Goal: Task Accomplishment & Management: Use online tool/utility

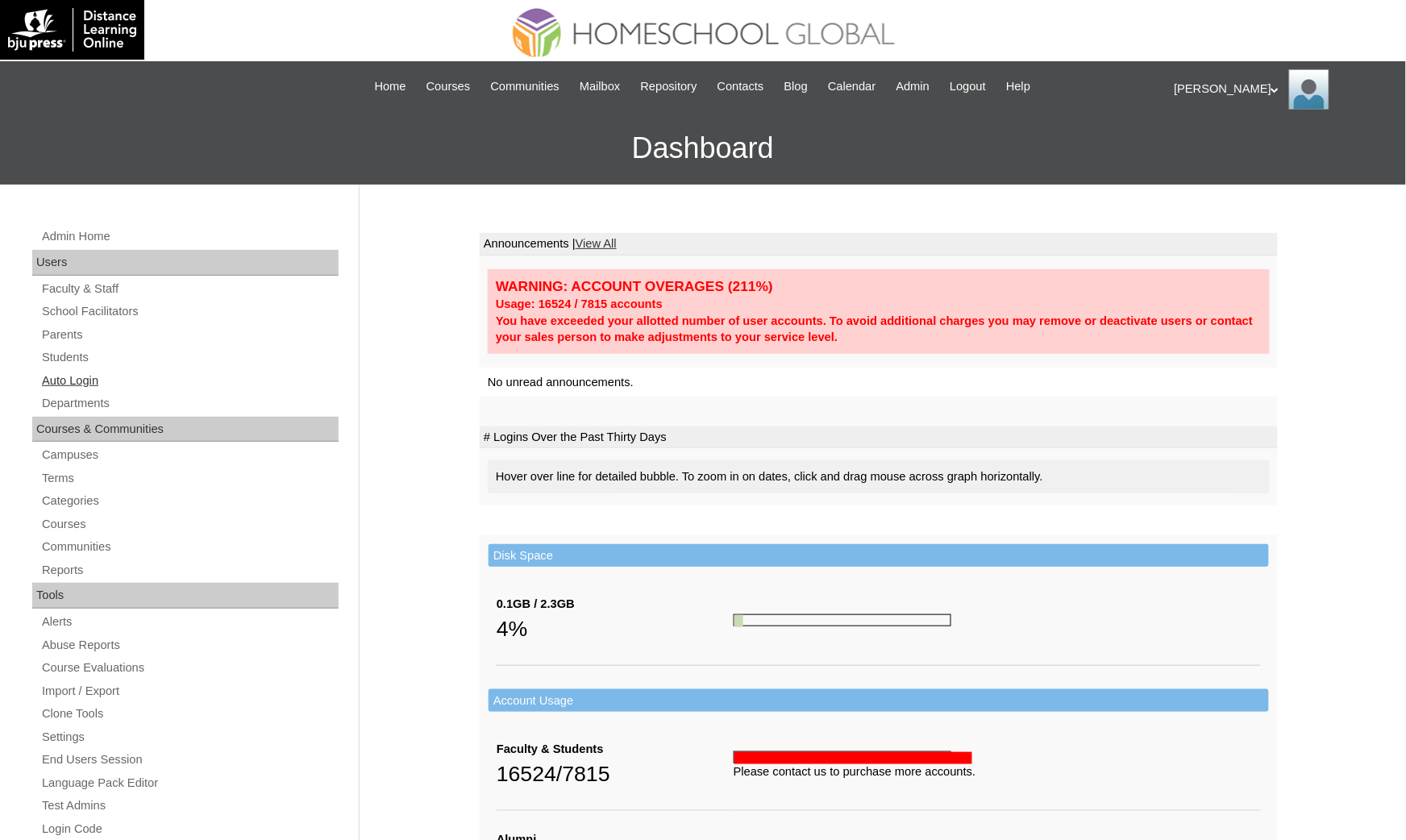
click at [94, 371] on link "Auto Login" at bounding box center [190, 381] width 298 height 20
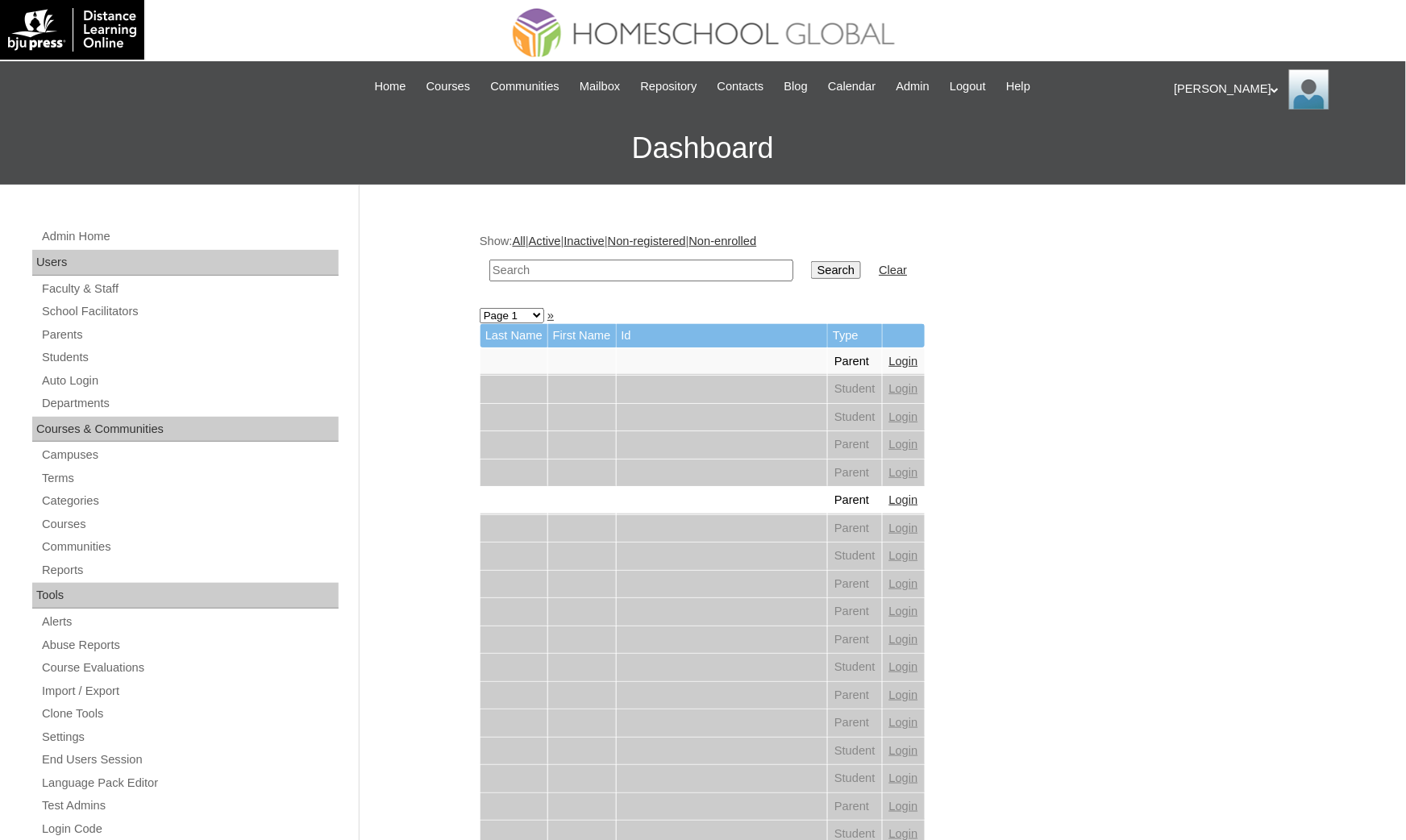
click at [520, 275] on input "text" at bounding box center [641, 270] width 304 height 22
type input "alaya"
click at [811, 261] on input "Search" at bounding box center [836, 270] width 50 height 18
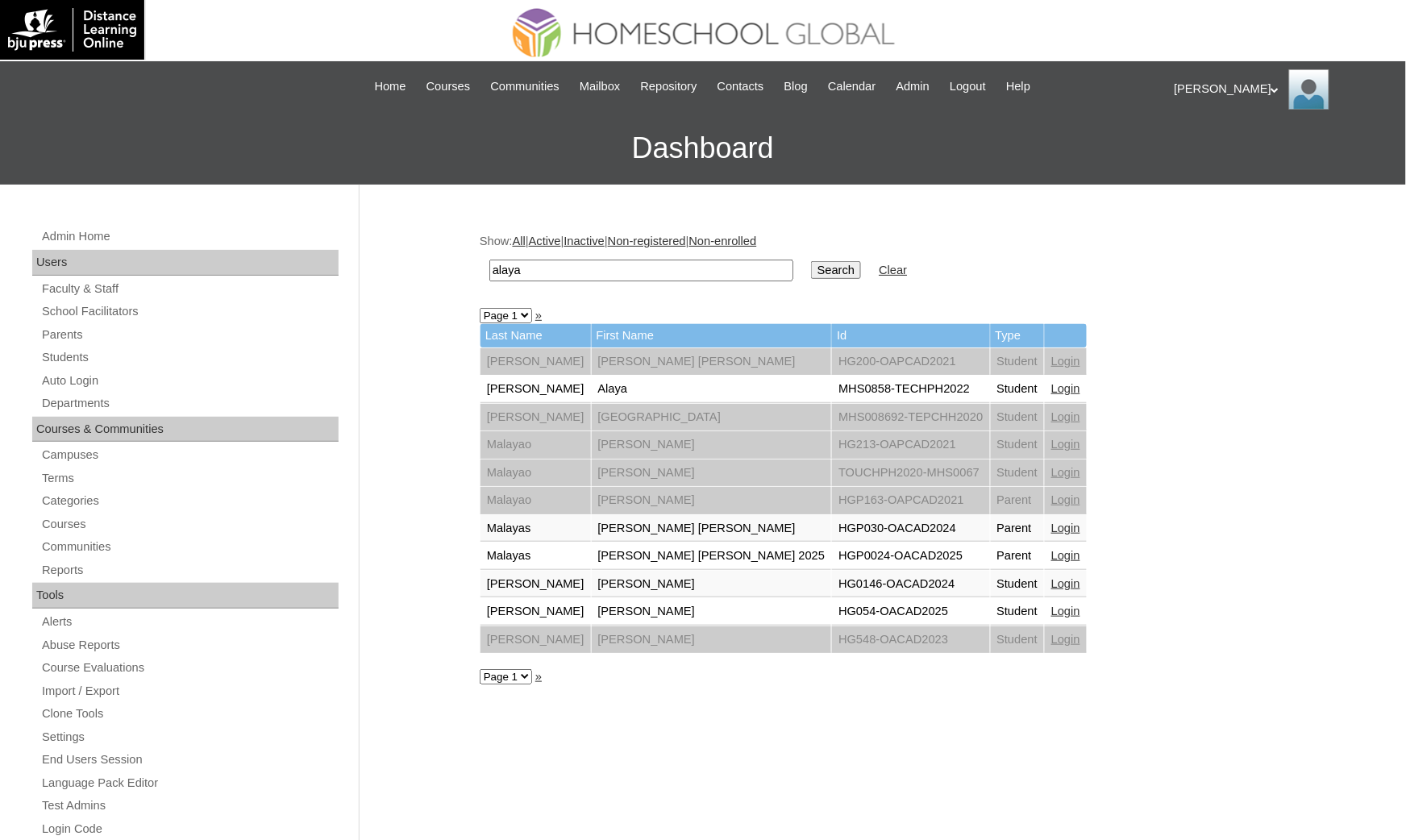
click at [1051, 382] on link "Login" at bounding box center [1066, 389] width 29 height 13
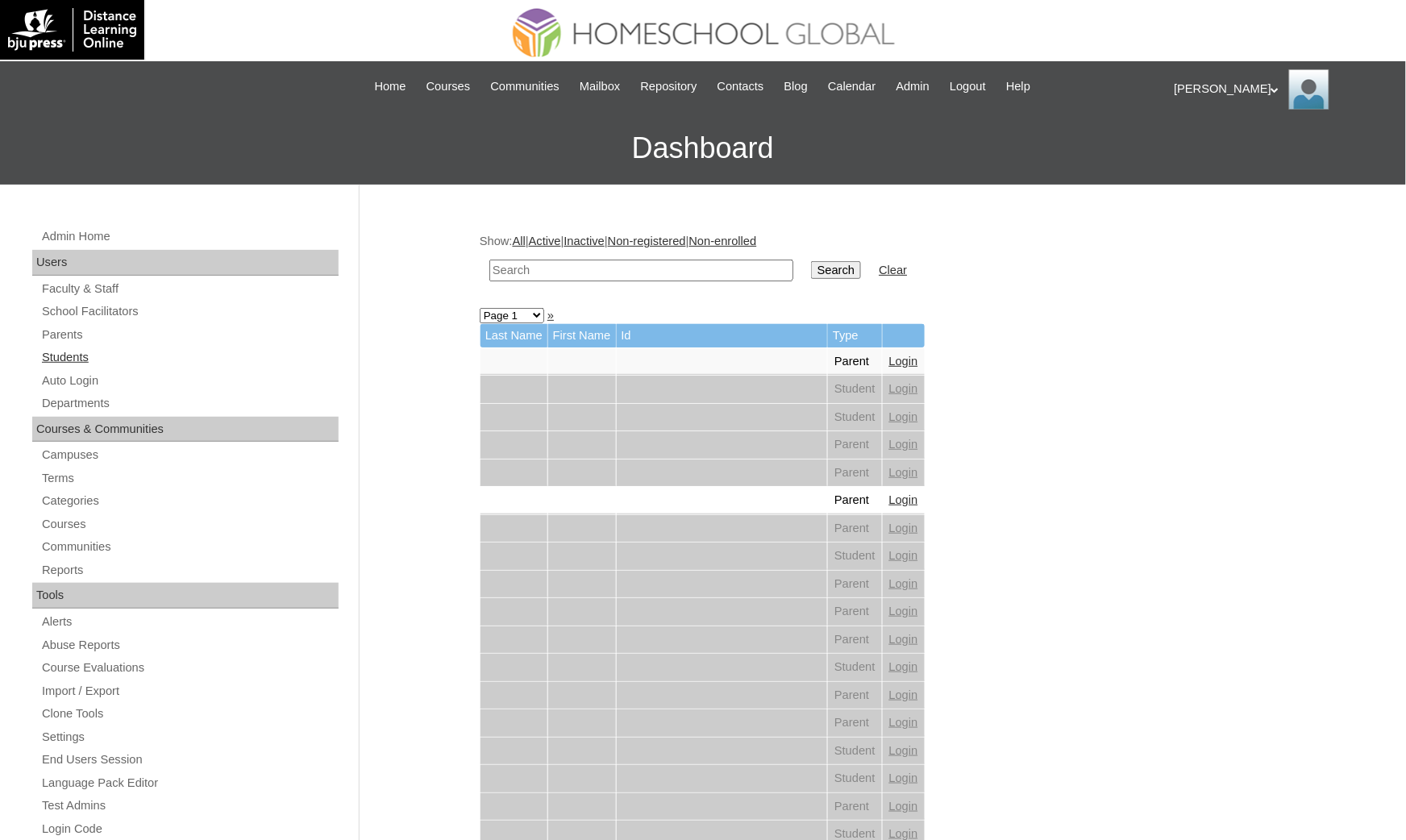
click at [84, 357] on link "Students" at bounding box center [190, 357] width 298 height 20
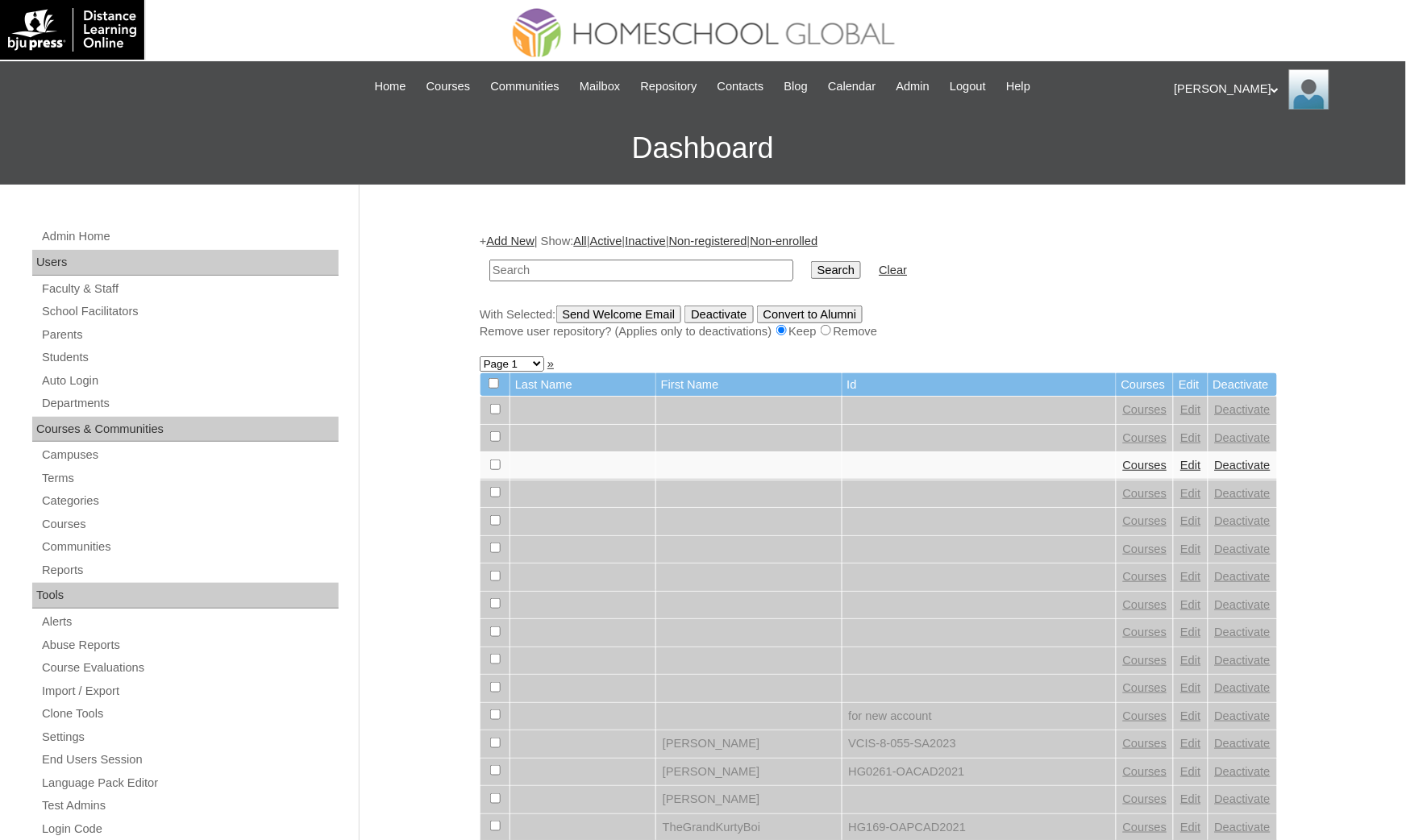
drag, startPoint x: 0, startPoint y: 0, endPoint x: 539, endPoint y: 267, distance: 601.5
click at [539, 267] on input "text" at bounding box center [641, 270] width 304 height 22
type input "David Ildefonso"
click at [811, 261] on input "Search" at bounding box center [836, 270] width 50 height 18
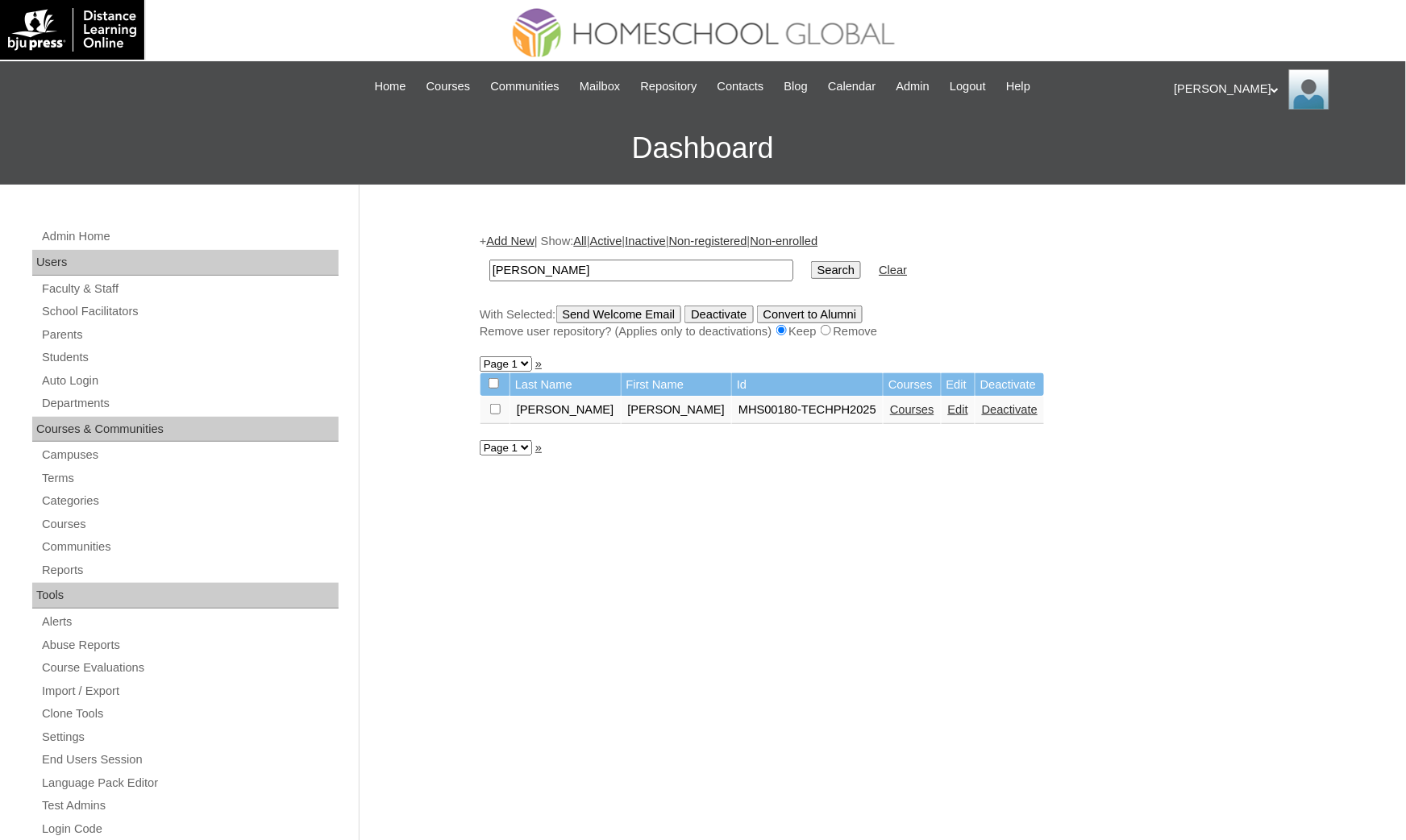
click at [890, 407] on link "Courses" at bounding box center [912, 409] width 45 height 13
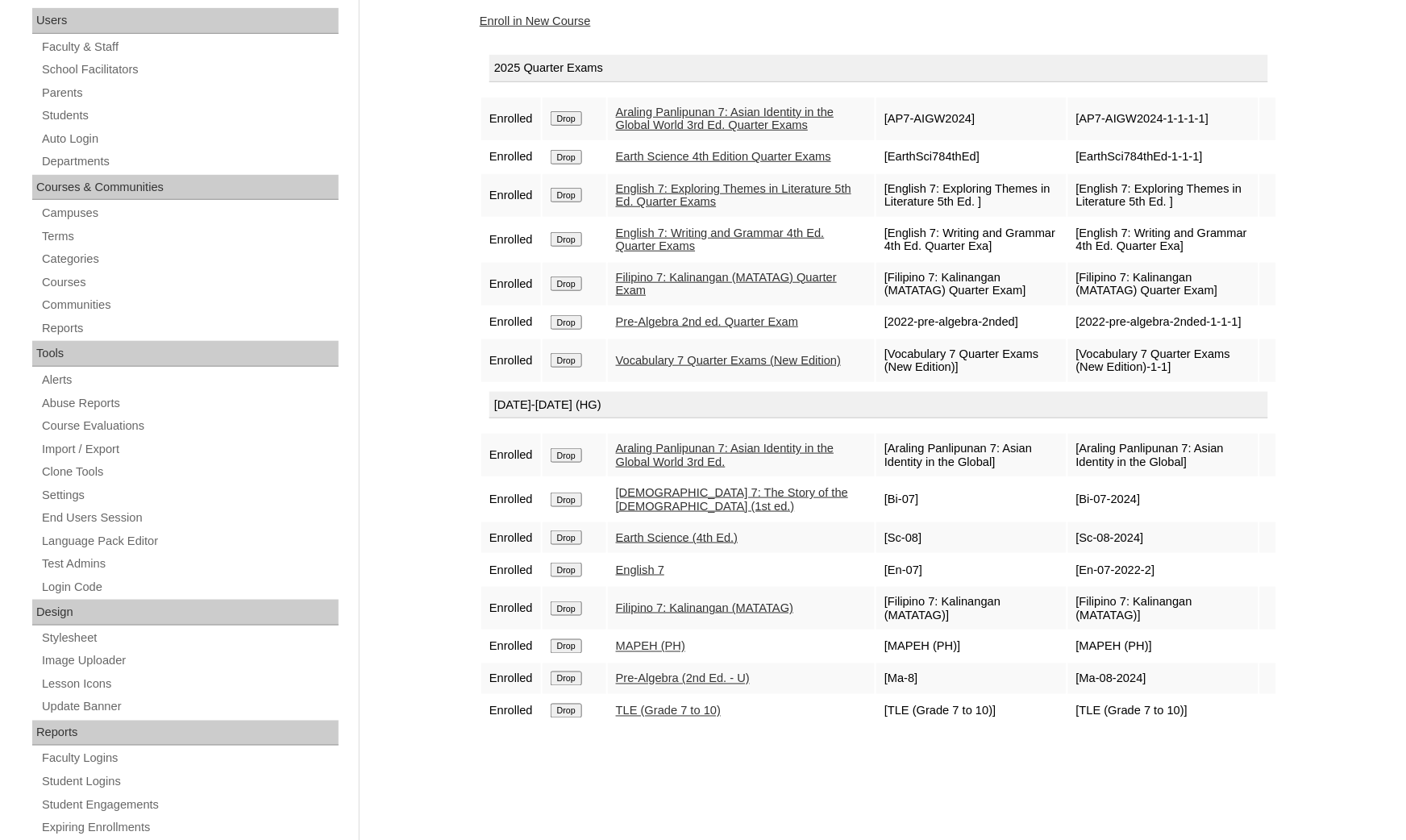
scroll to position [237, 0]
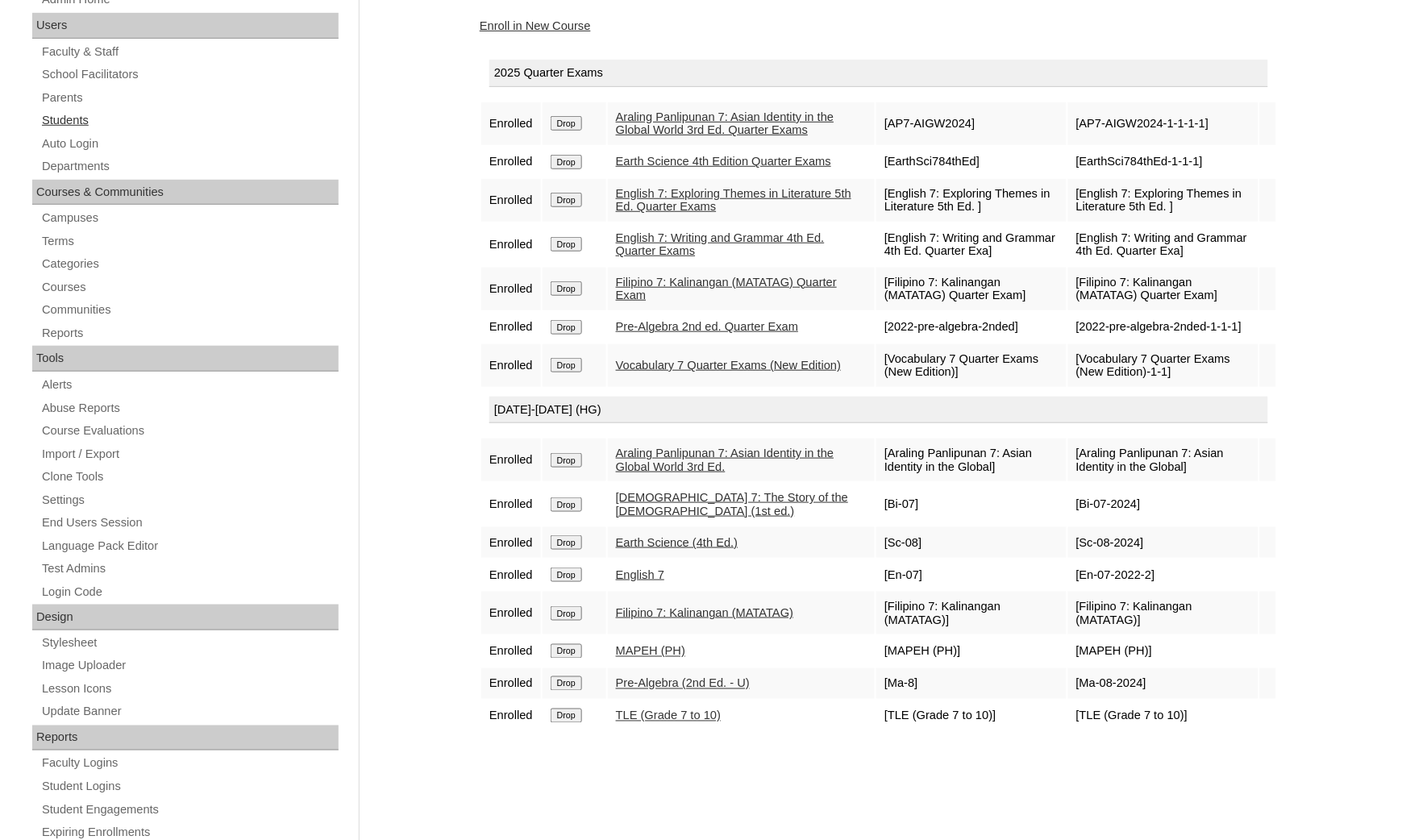
click at [77, 116] on link "Students" at bounding box center [190, 120] width 298 height 20
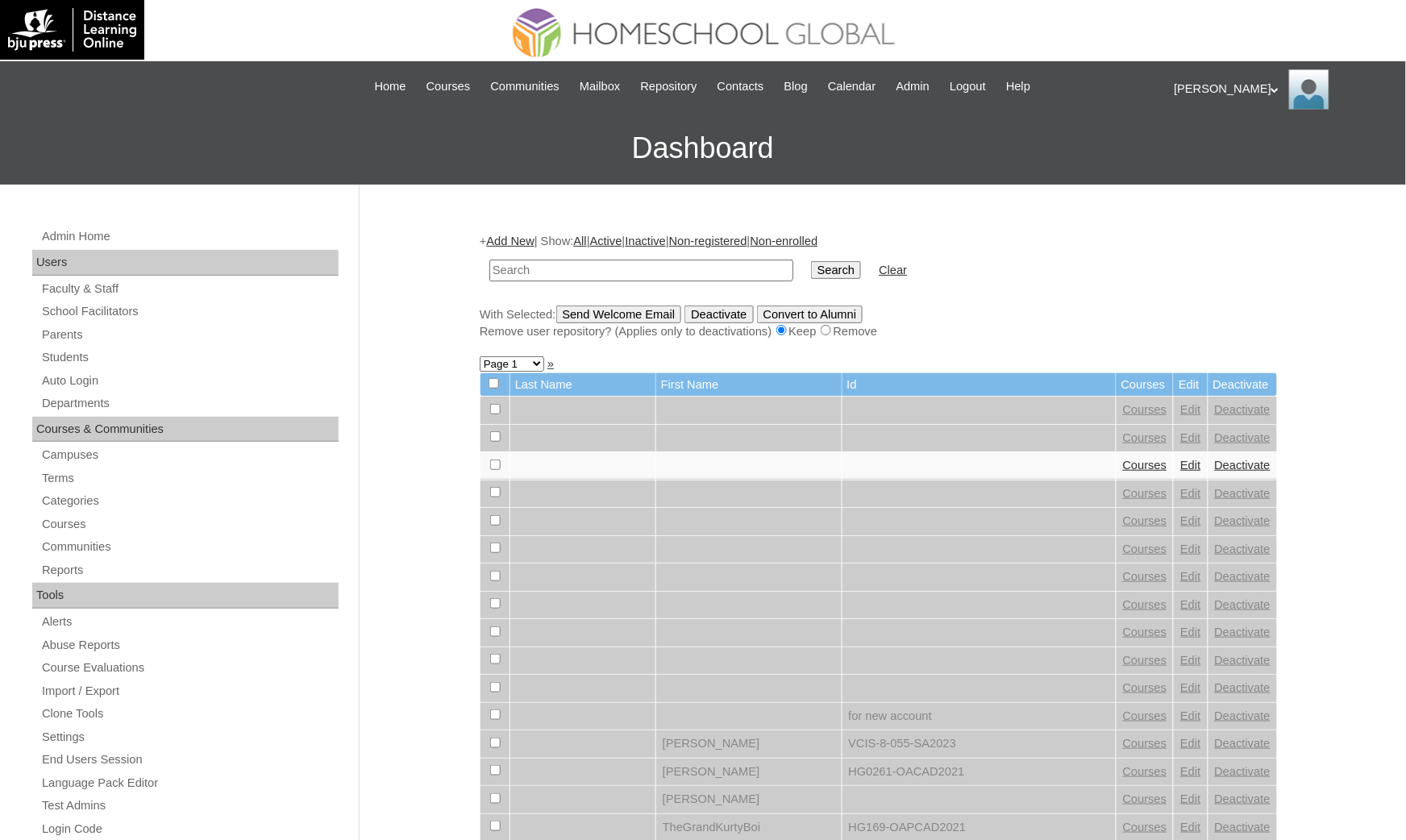
paste input "Blyxe Kendhretz"
type input "Blyxe Kendhretz"
click at [811, 261] on input "Search" at bounding box center [836, 270] width 50 height 18
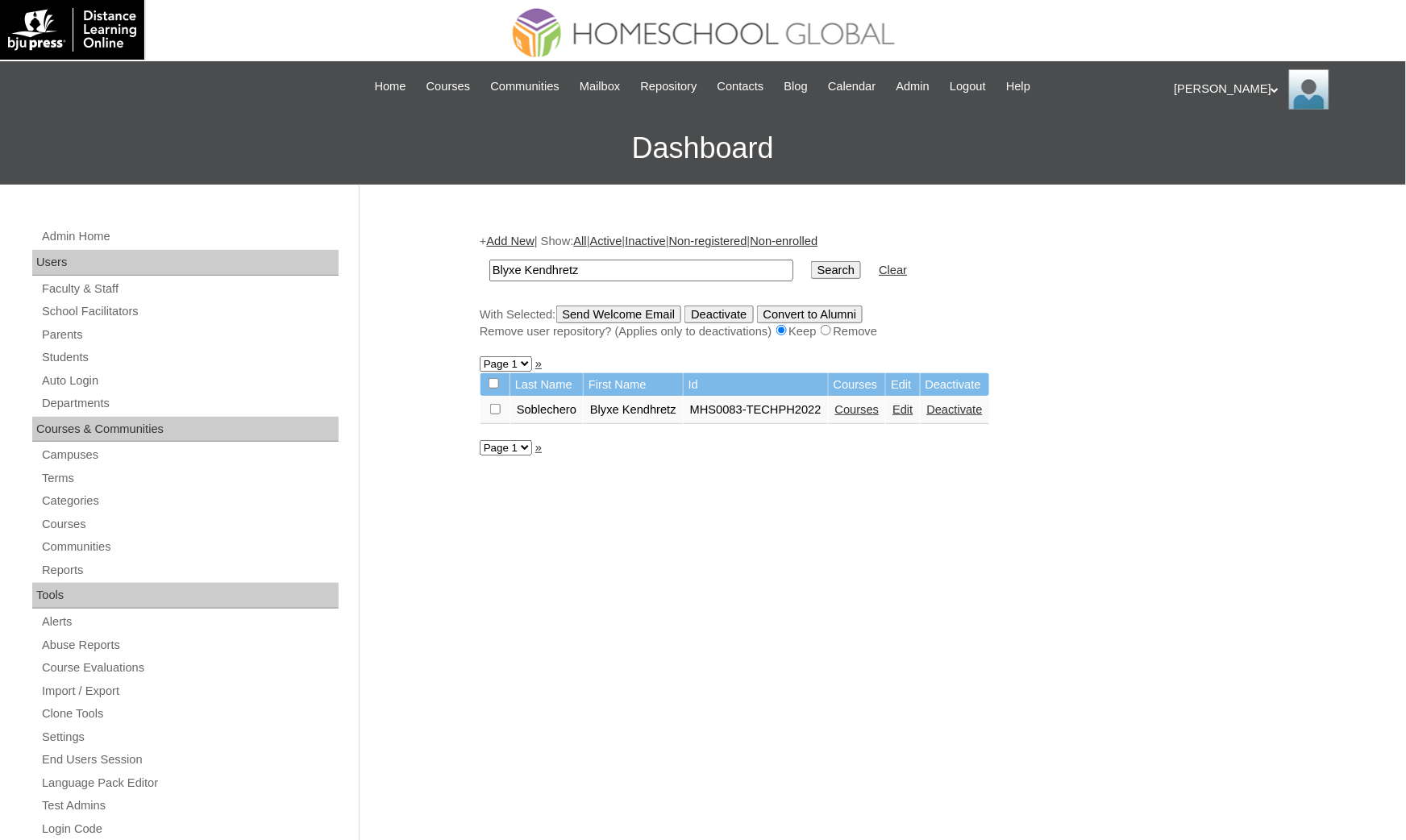
click at [848, 403] on link "Courses" at bounding box center [857, 409] width 45 height 13
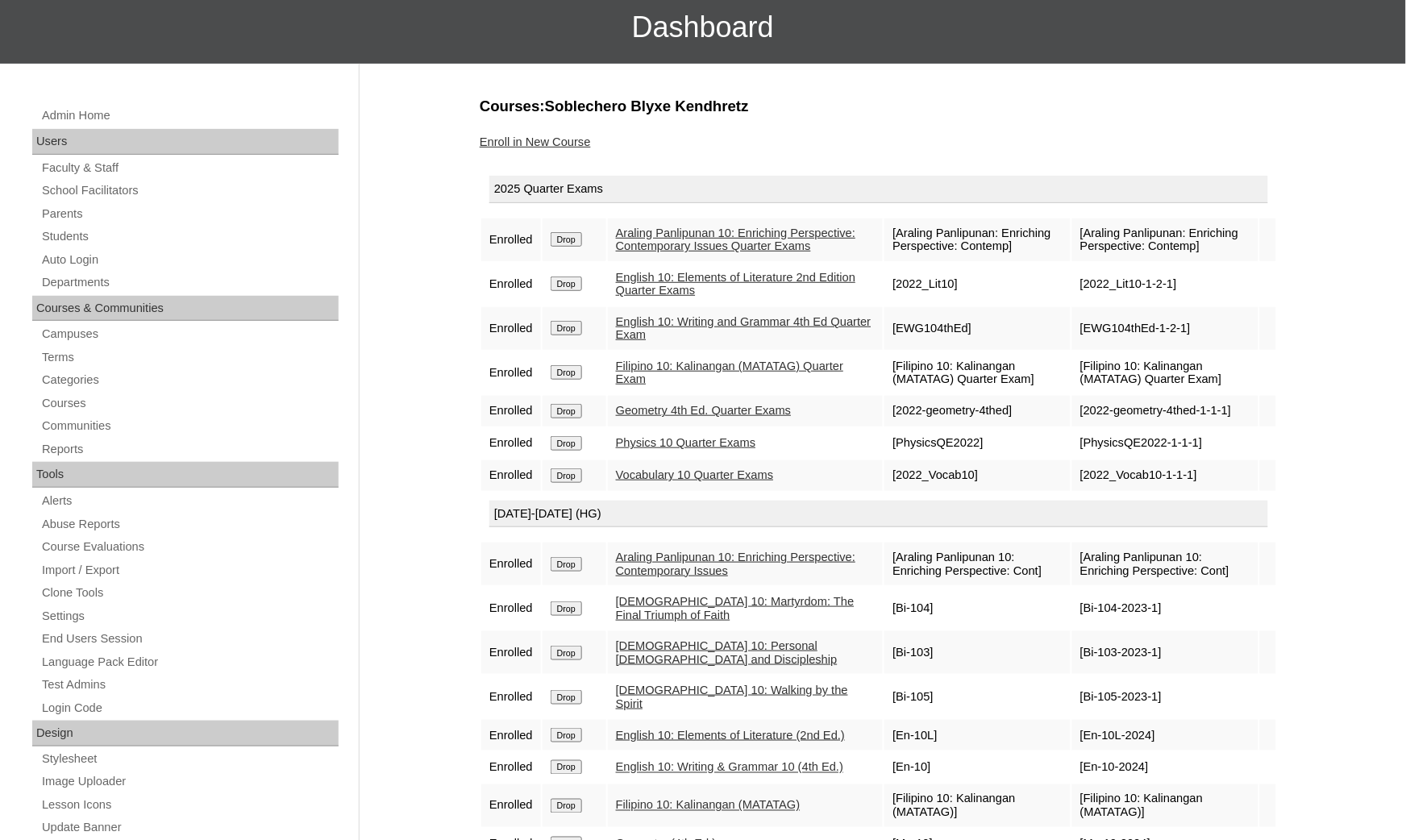
scroll to position [241, 0]
